Goal: Transaction & Acquisition: Purchase product/service

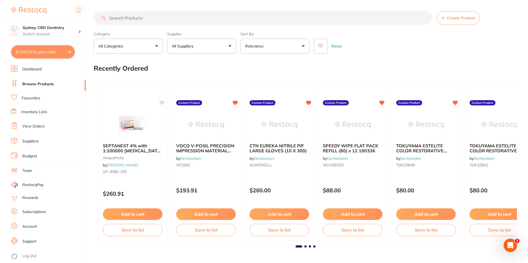
click at [31, 51] on button "$1,574.24 in your order" at bounding box center [43, 51] width 64 height 13
checkbox input "true"
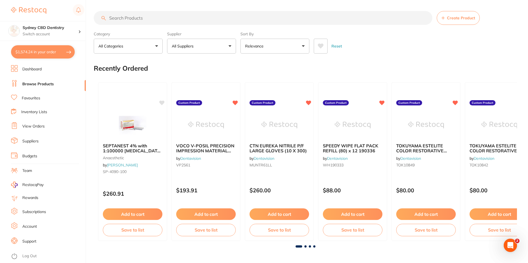
checkbox input "true"
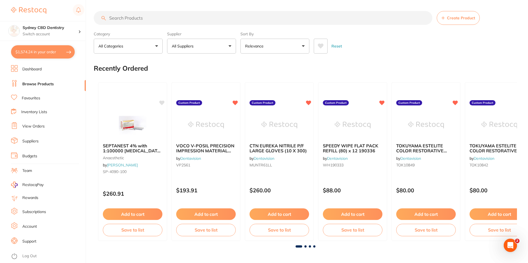
checkbox input "true"
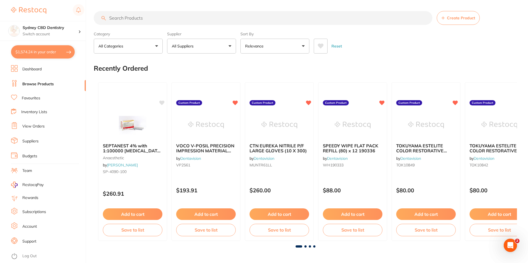
checkbox input "true"
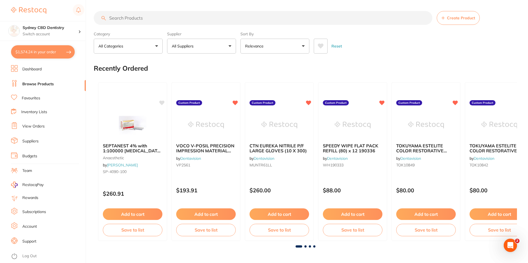
checkbox input "true"
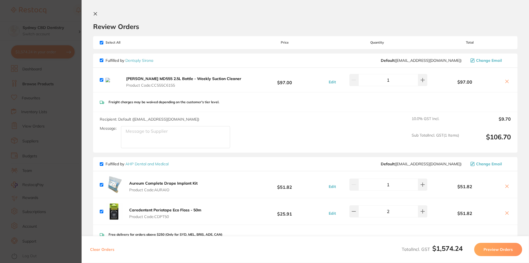
click at [97, 13] on icon at bounding box center [95, 14] width 4 height 4
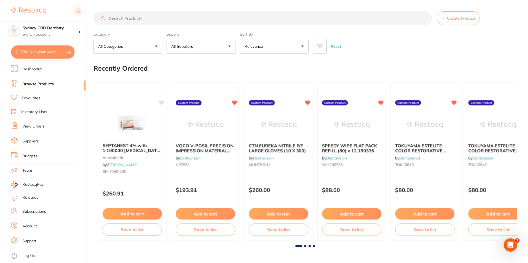
scroll to position [4, 0]
